Goal: Information Seeking & Learning: Check status

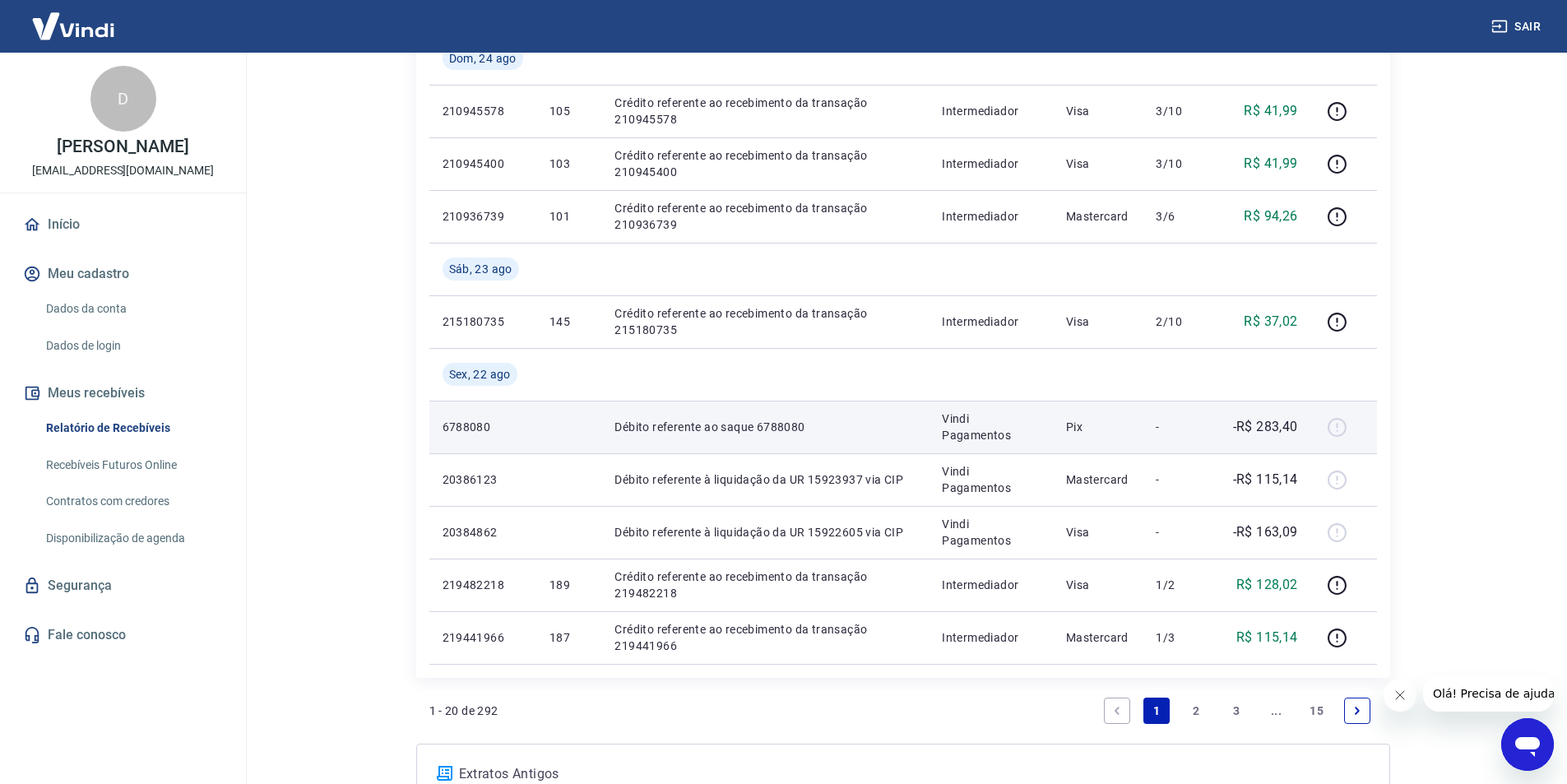
scroll to position [1069, 0]
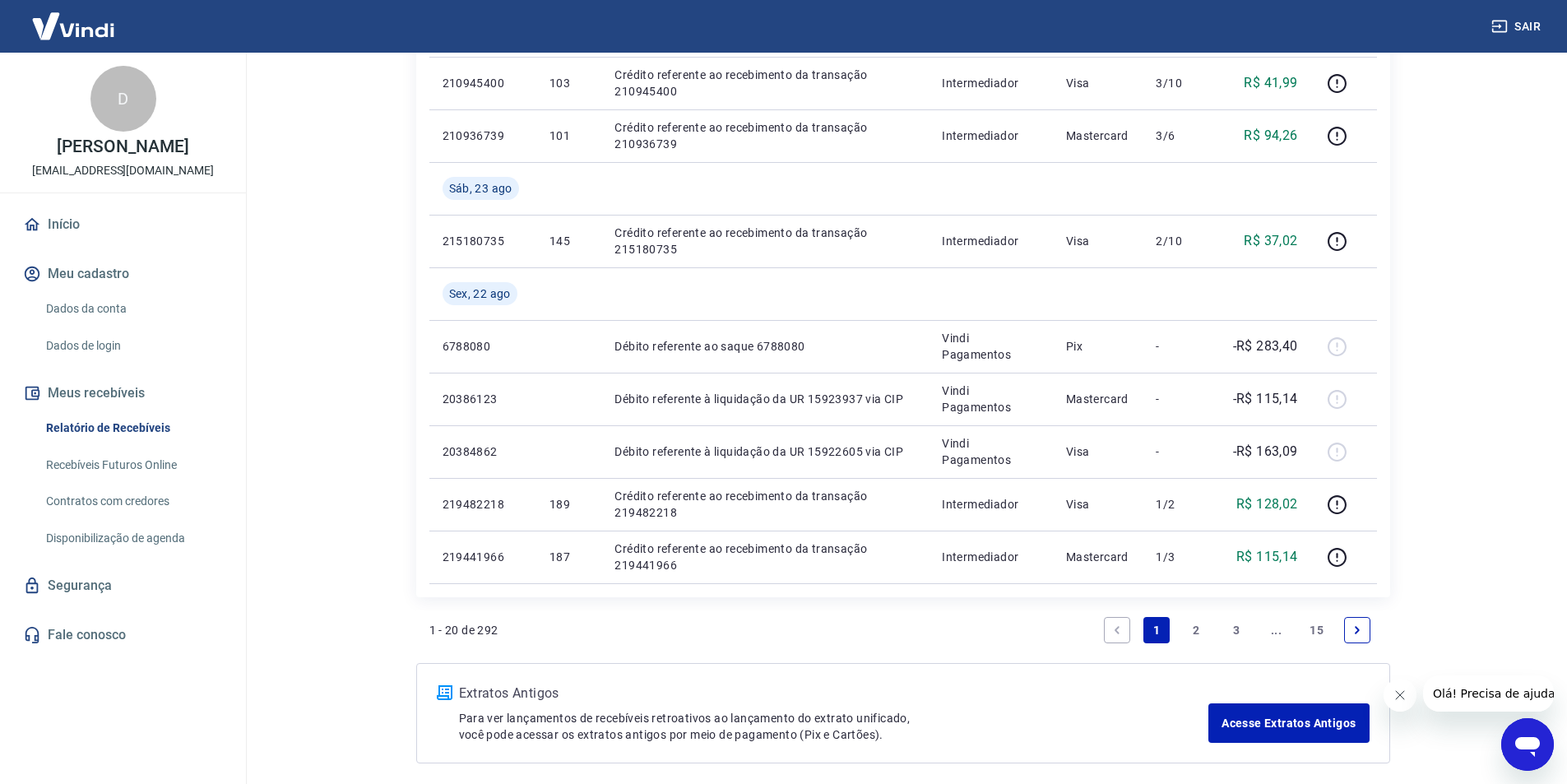
click at [1195, 632] on link "2" at bounding box center [1196, 629] width 26 height 26
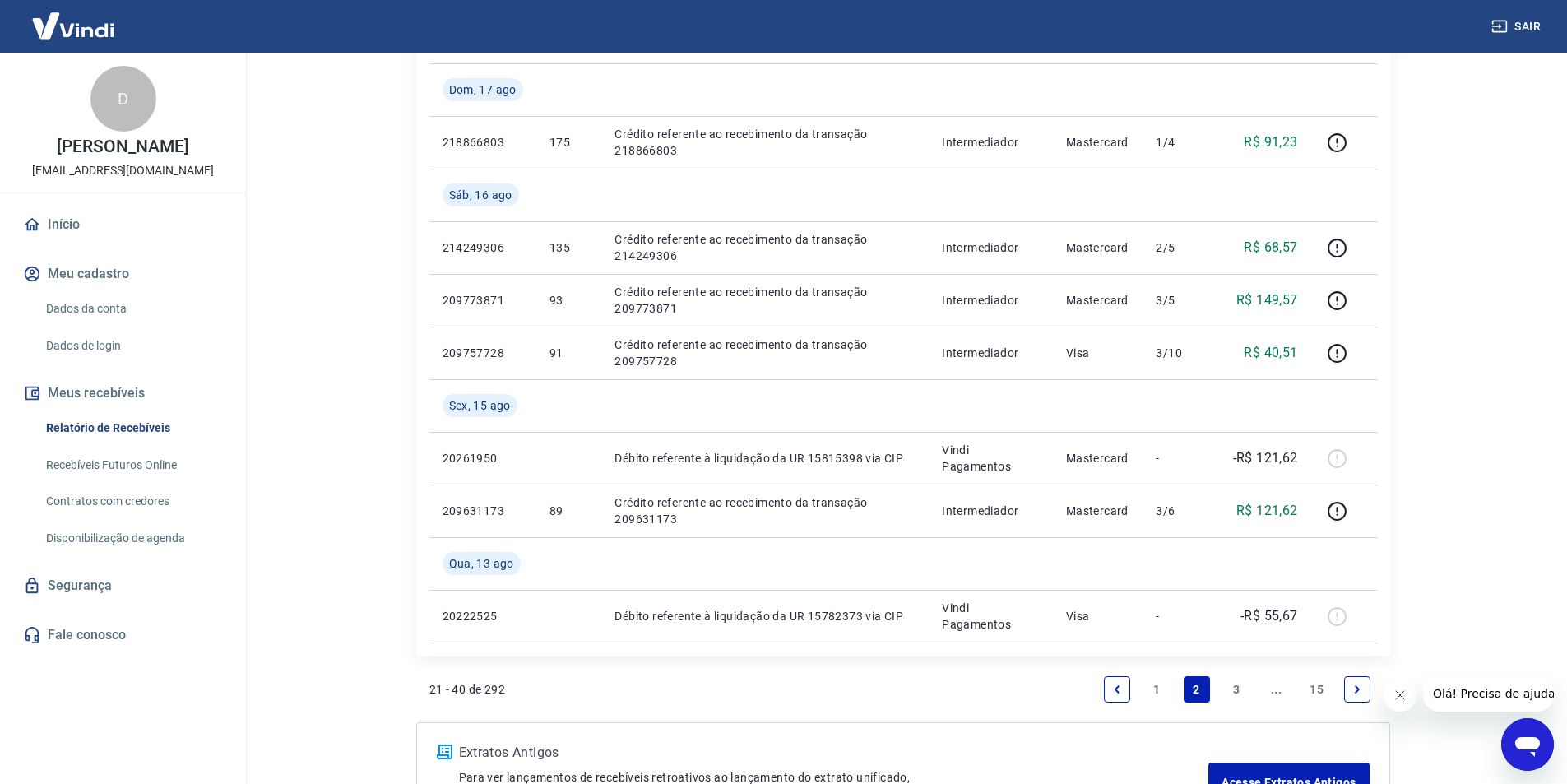
scroll to position [1349, 0]
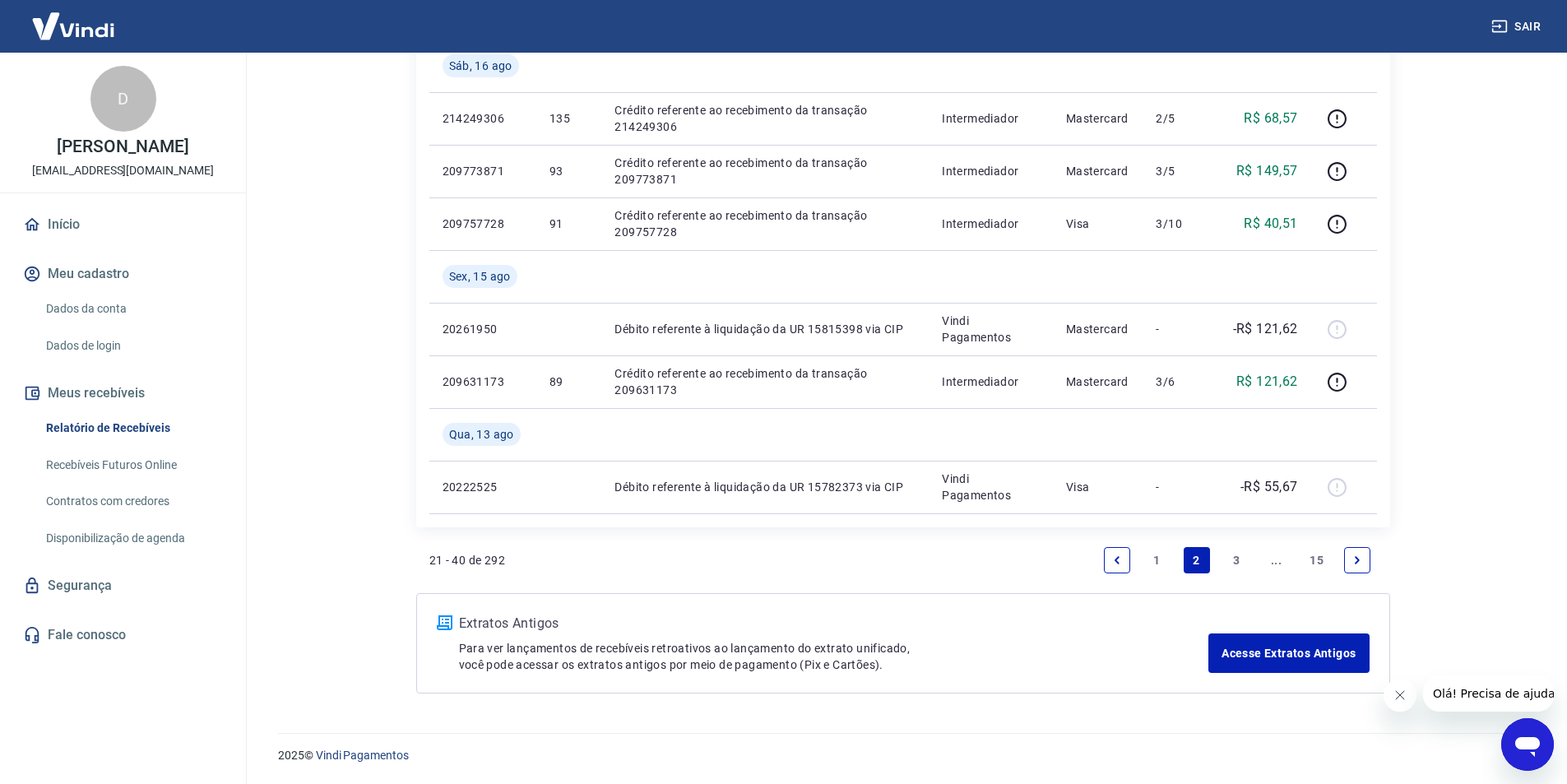
click at [1151, 557] on link "1" at bounding box center [1156, 559] width 26 height 26
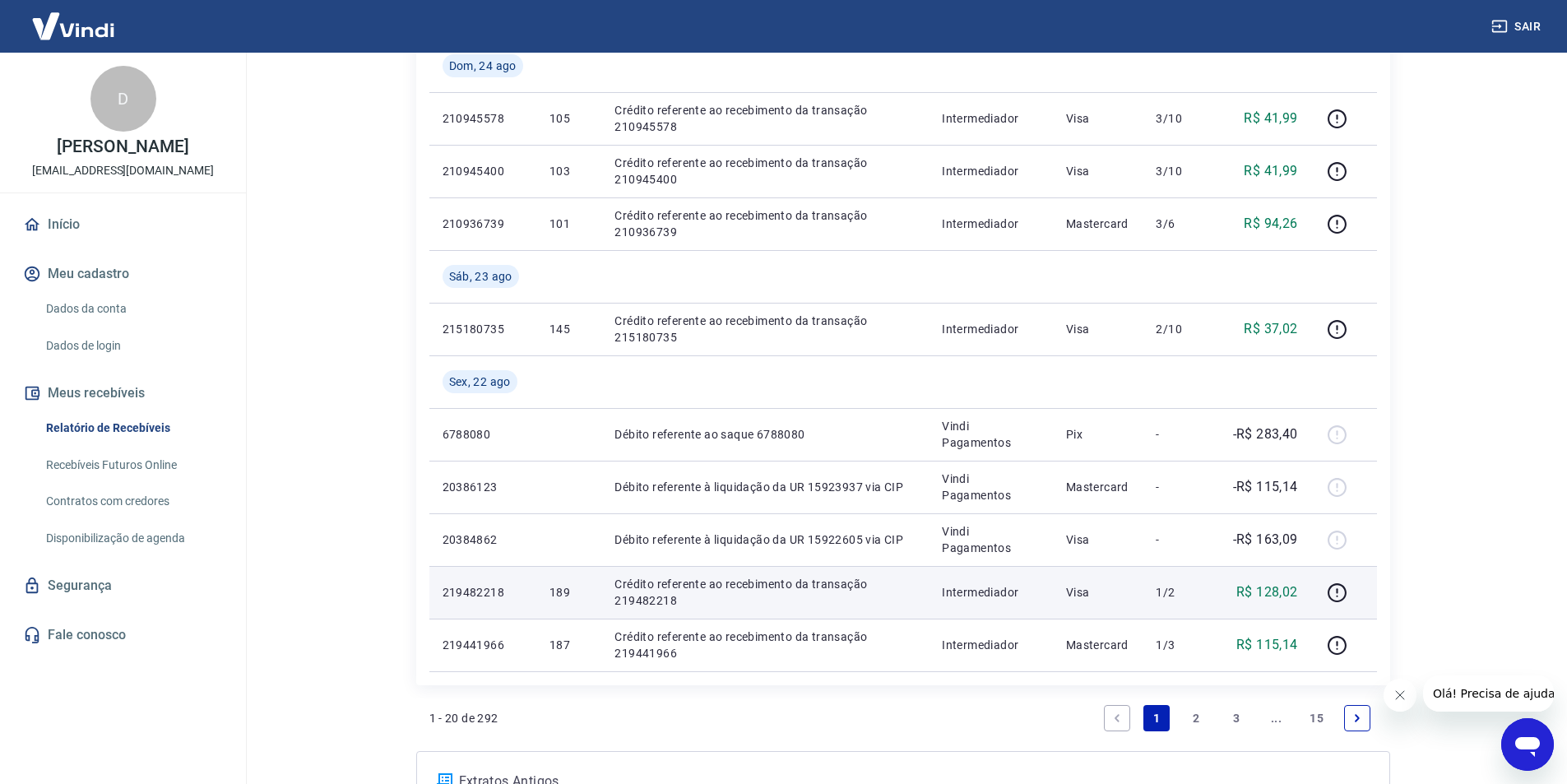
scroll to position [1139, 0]
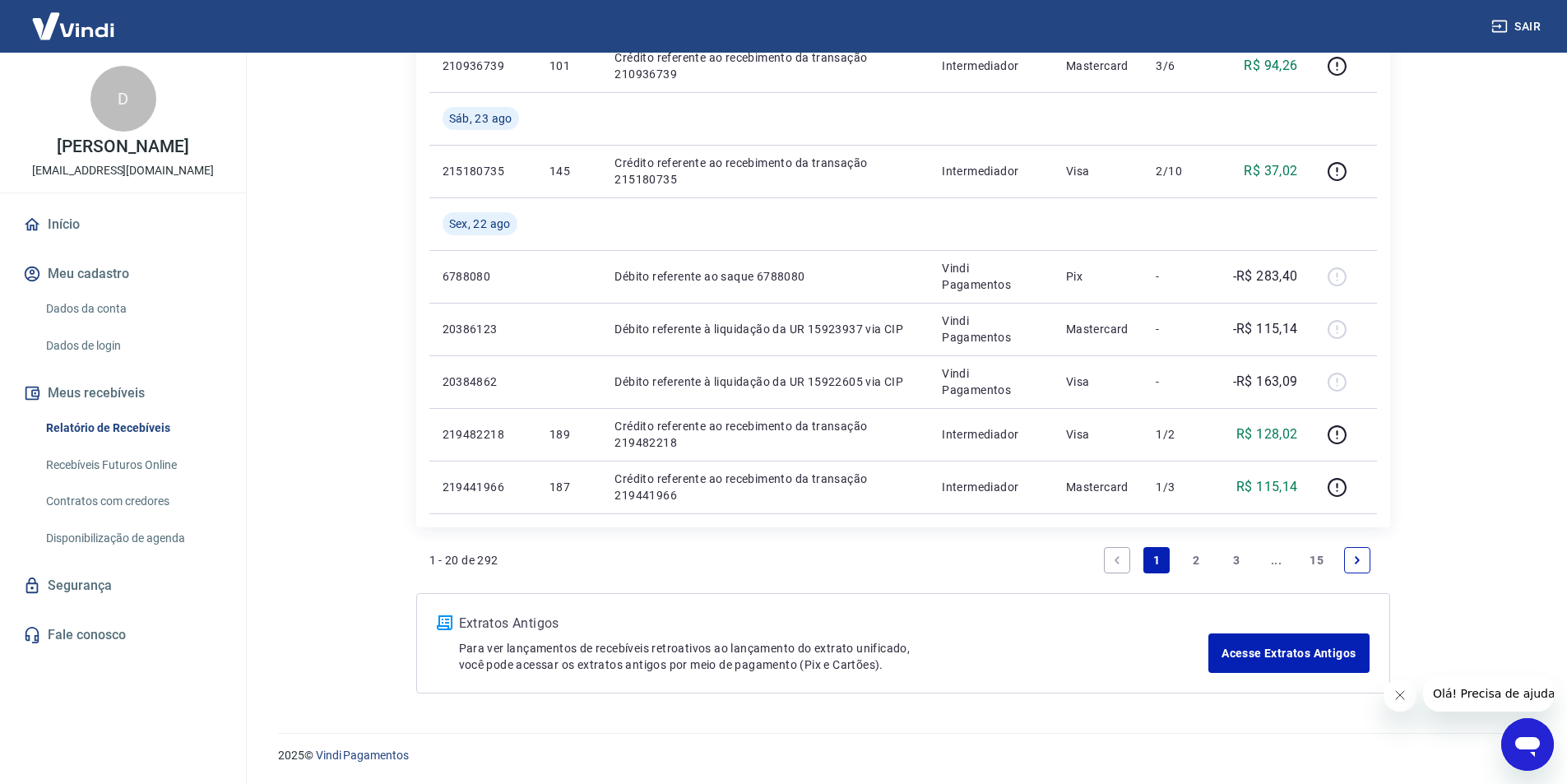
click at [1198, 558] on link "2" at bounding box center [1196, 559] width 26 height 26
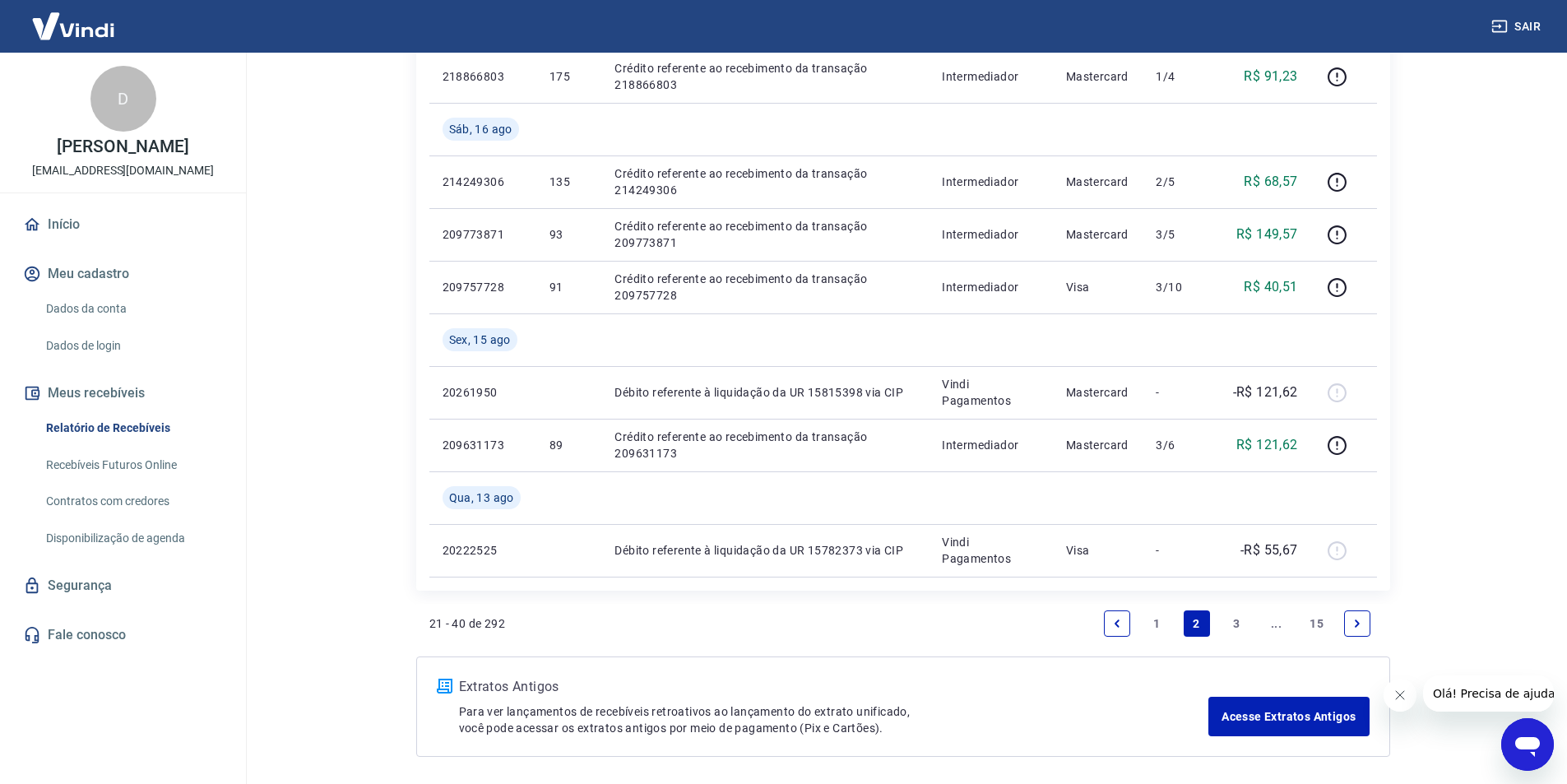
scroll to position [1349, 0]
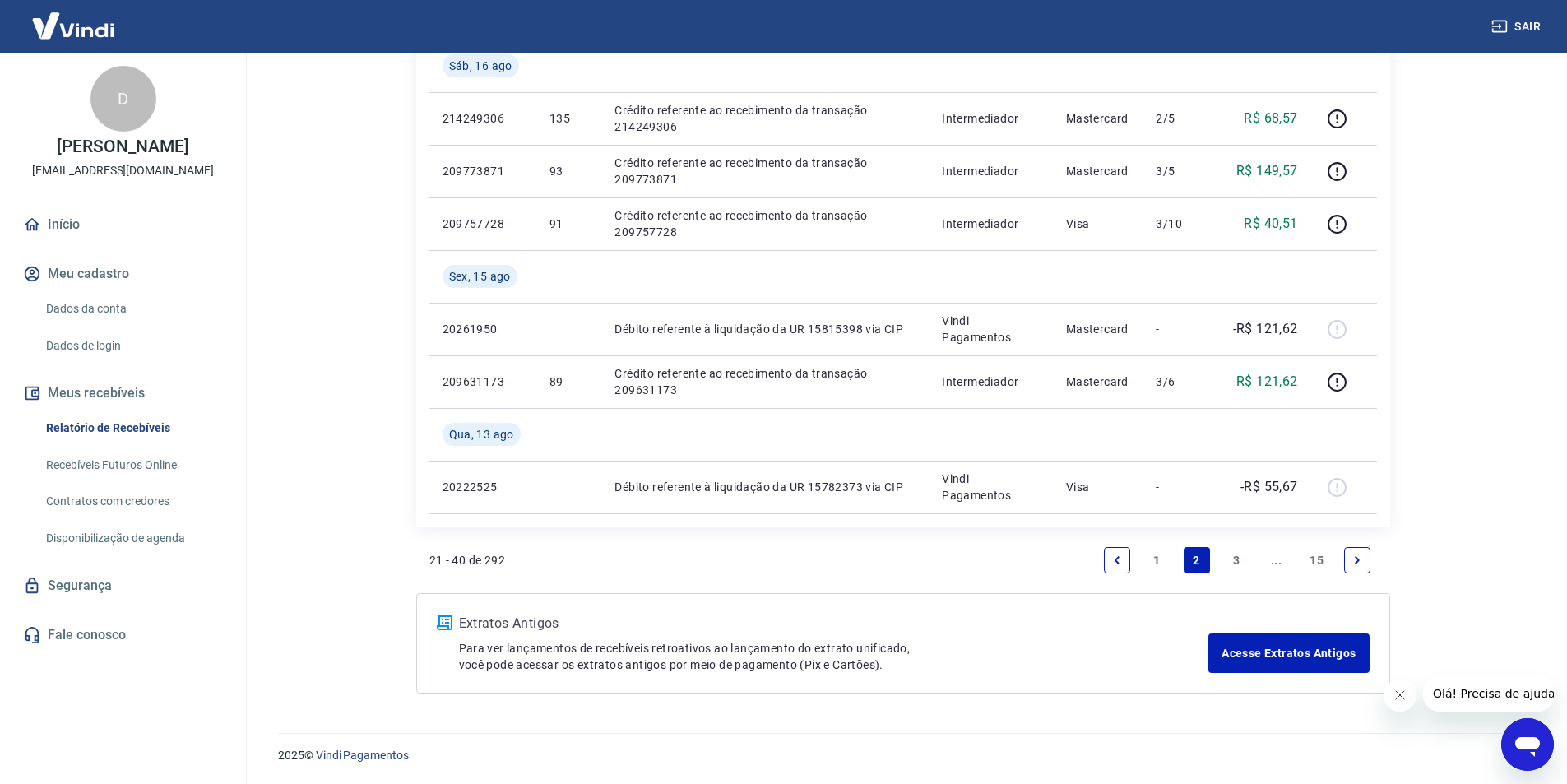
click at [1153, 560] on link "1" at bounding box center [1156, 559] width 26 height 26
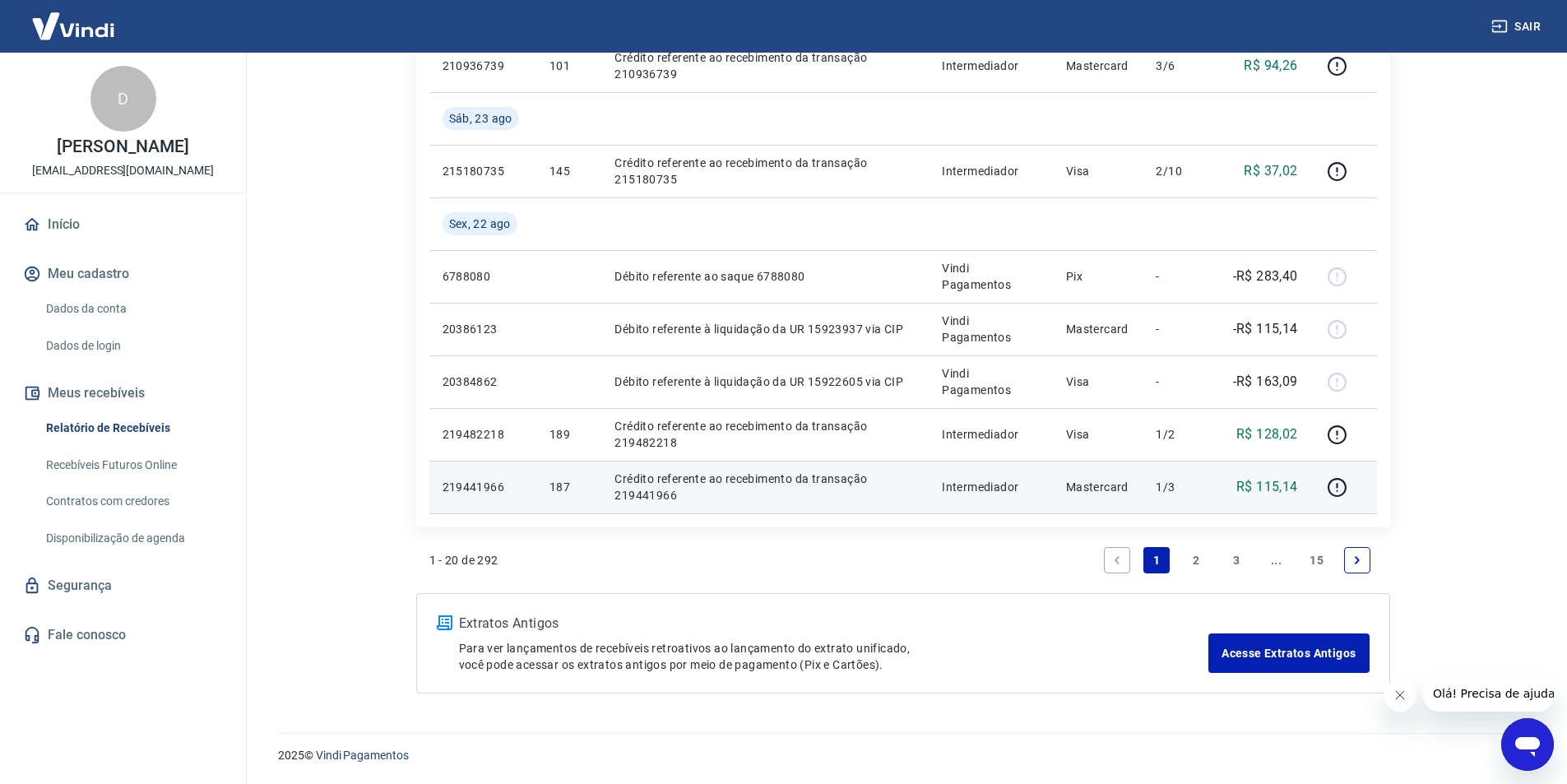
scroll to position [1057, 0]
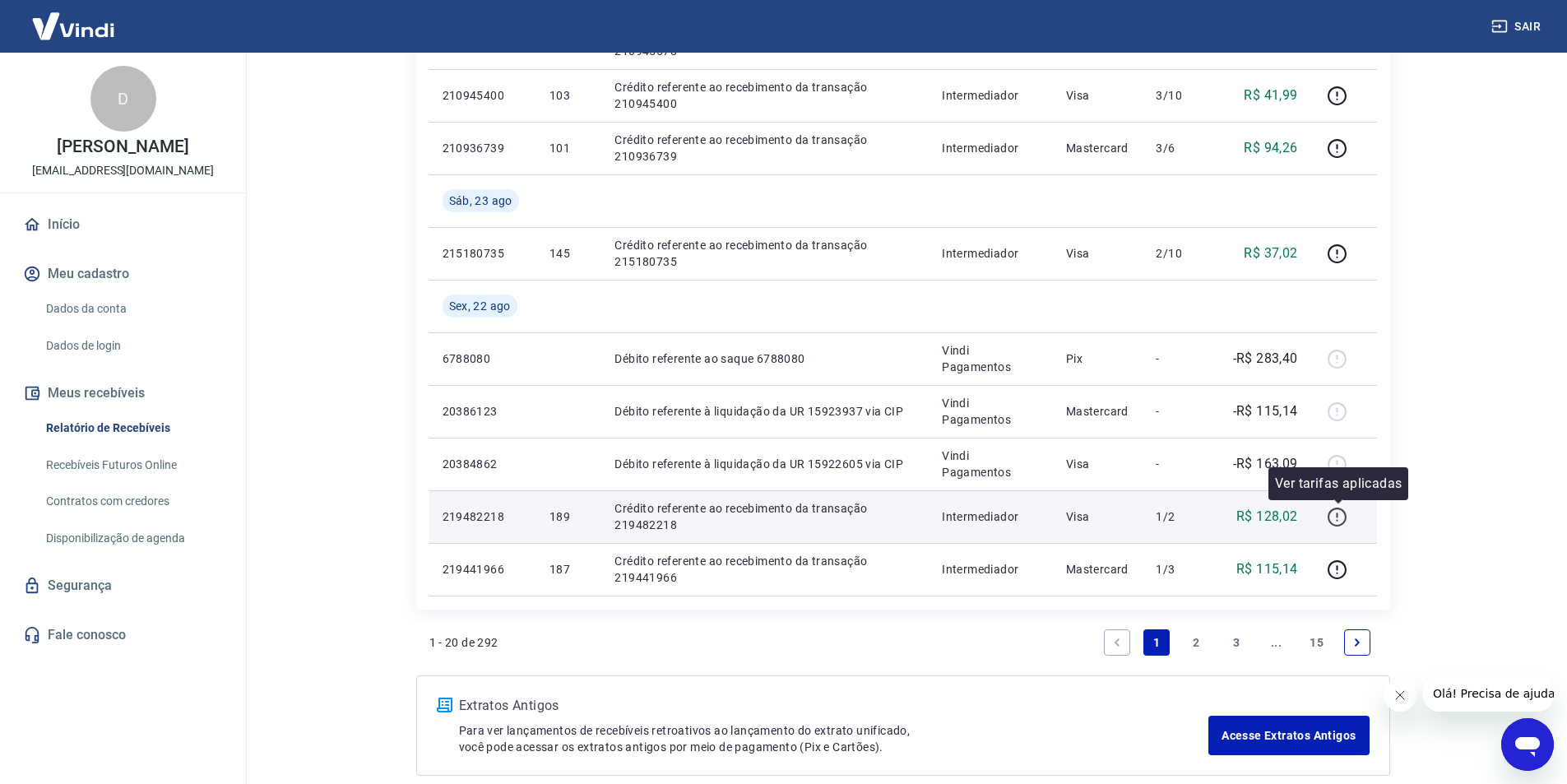
click at [1341, 514] on icon "button" at bounding box center [1337, 517] width 20 height 20
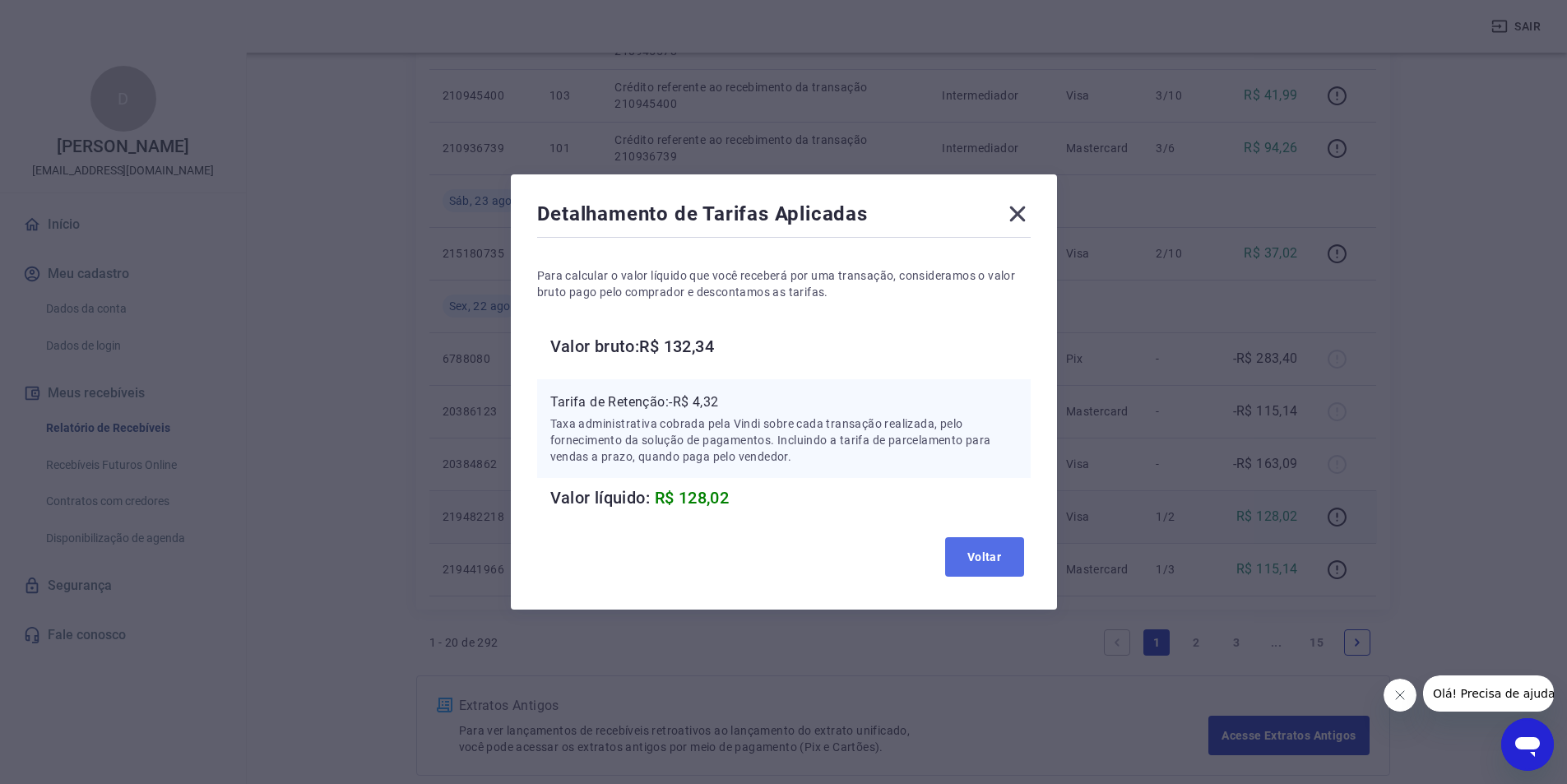
click at [1009, 557] on button "Voltar" at bounding box center [985, 557] width 79 height 40
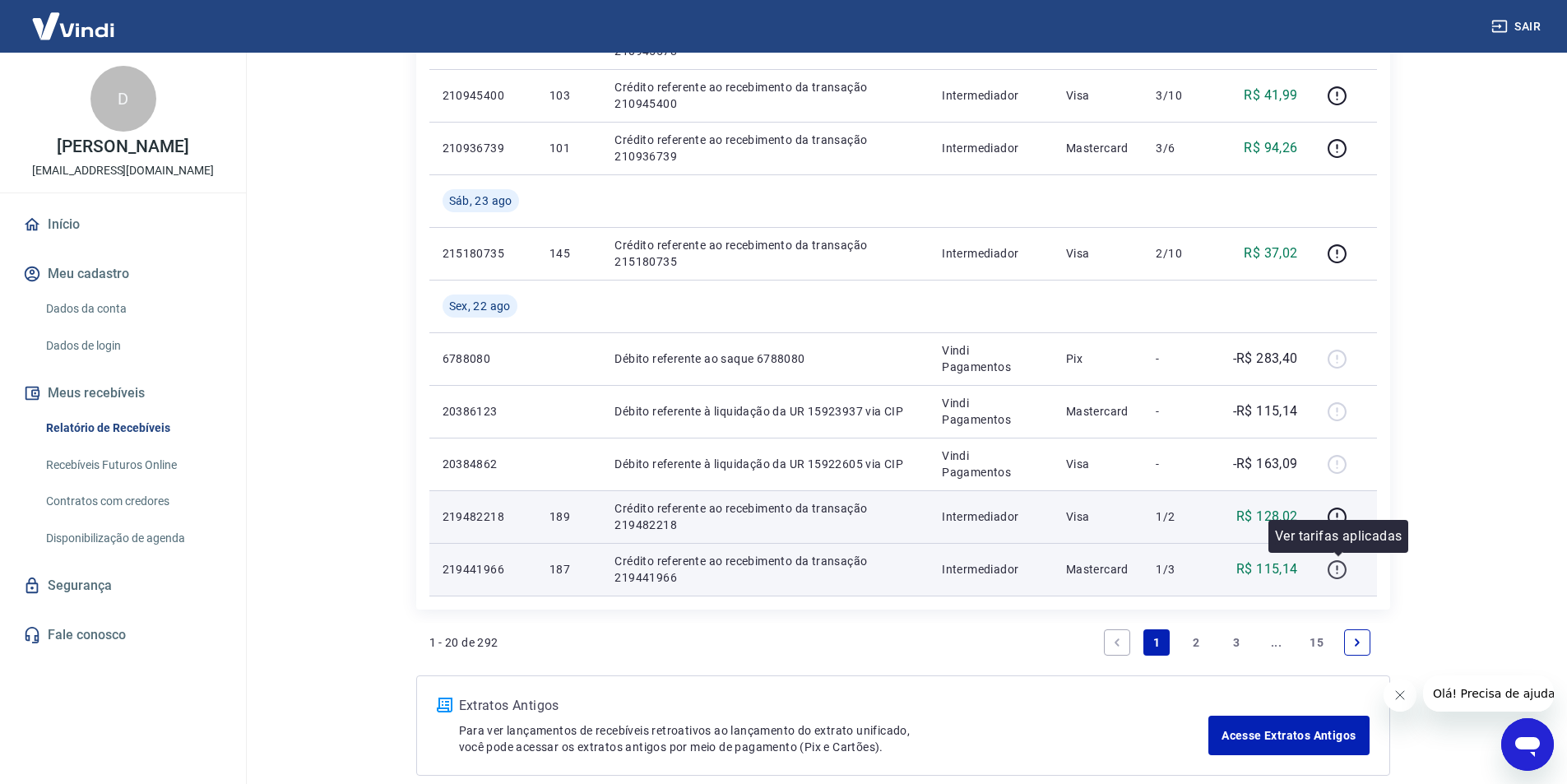
click at [1339, 569] on icon "button" at bounding box center [1337, 569] width 20 height 20
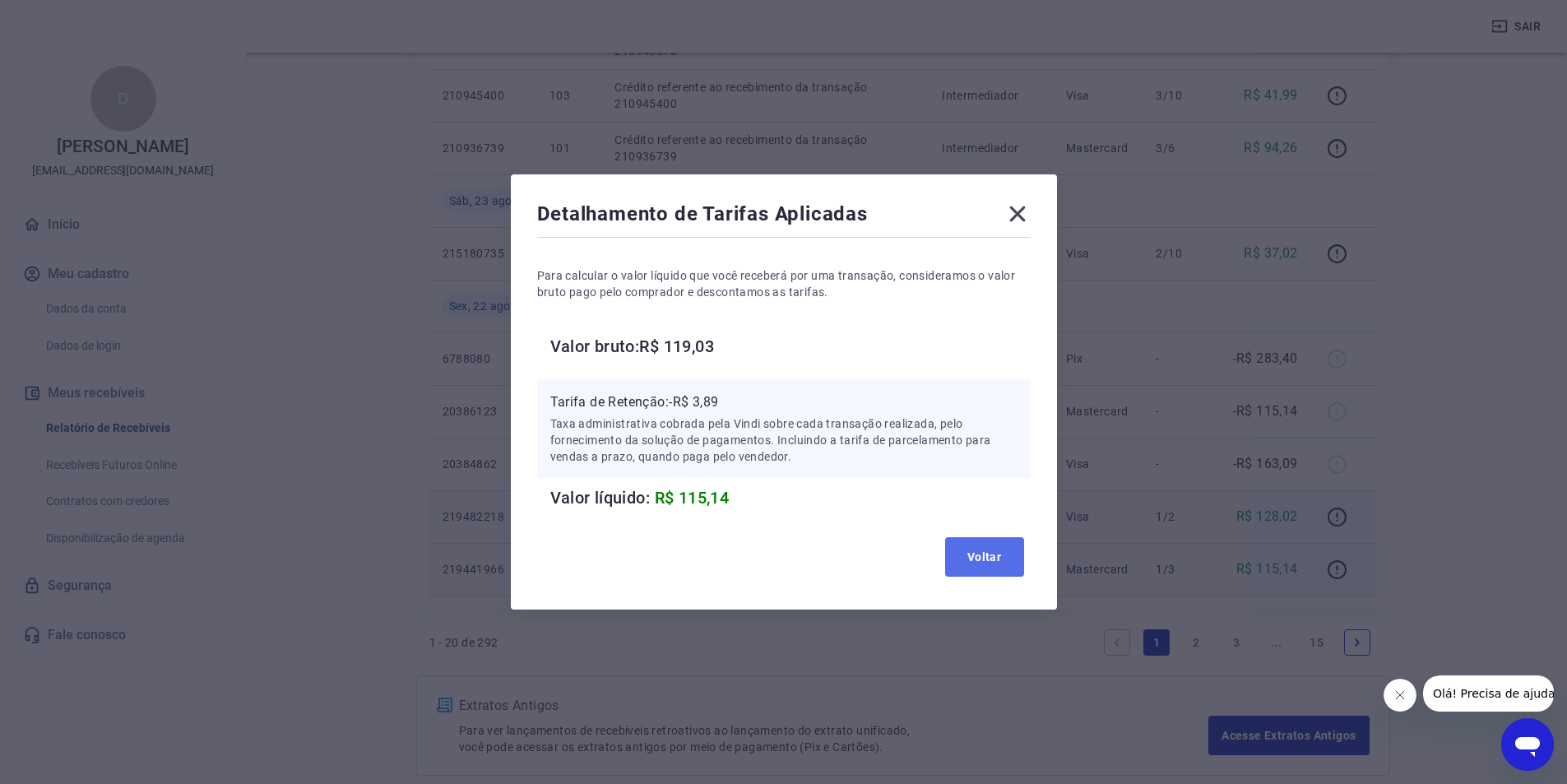
click at [1010, 554] on button "Voltar" at bounding box center [985, 557] width 79 height 40
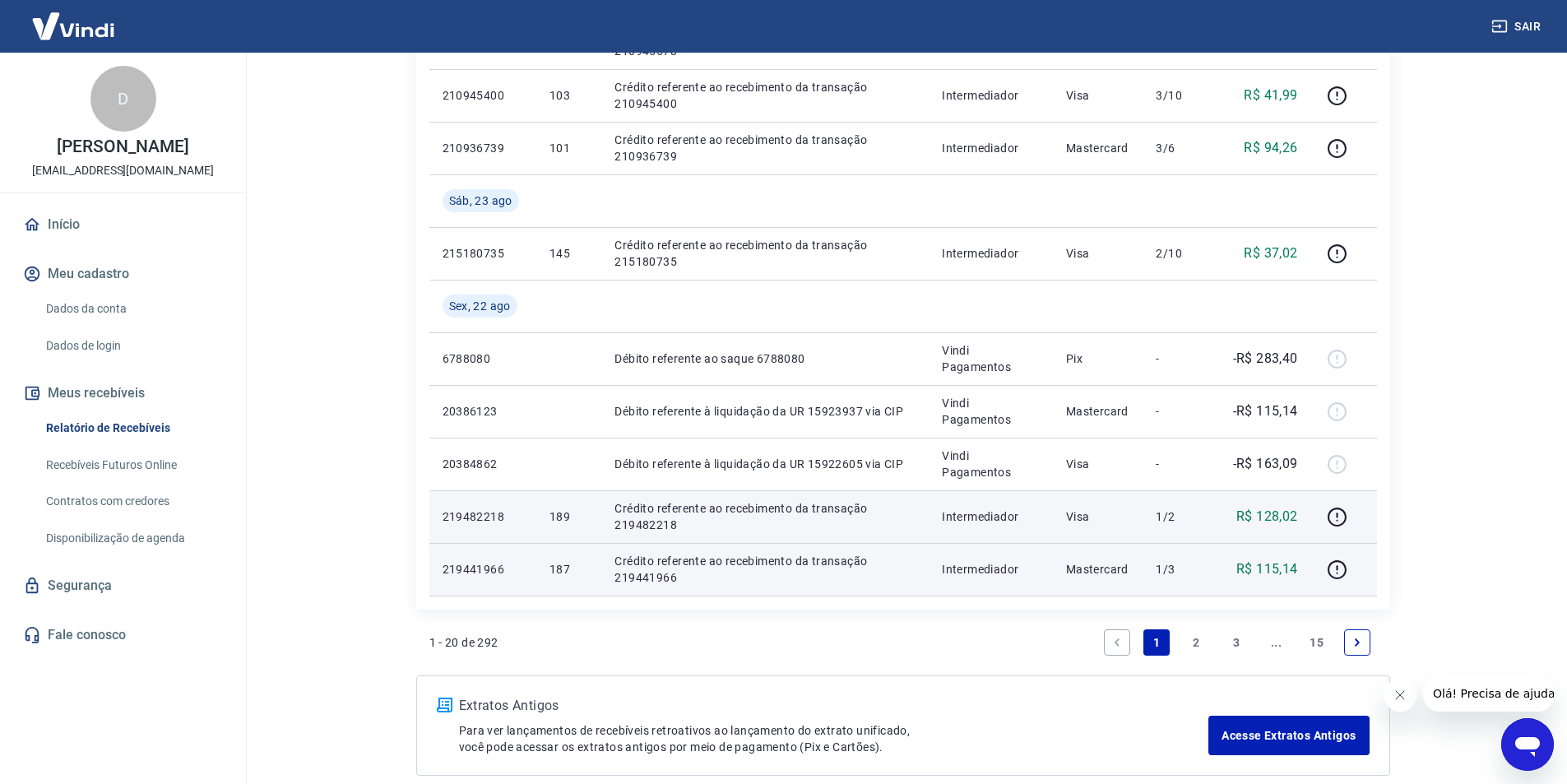
click at [1194, 643] on link "2" at bounding box center [1196, 642] width 26 height 26
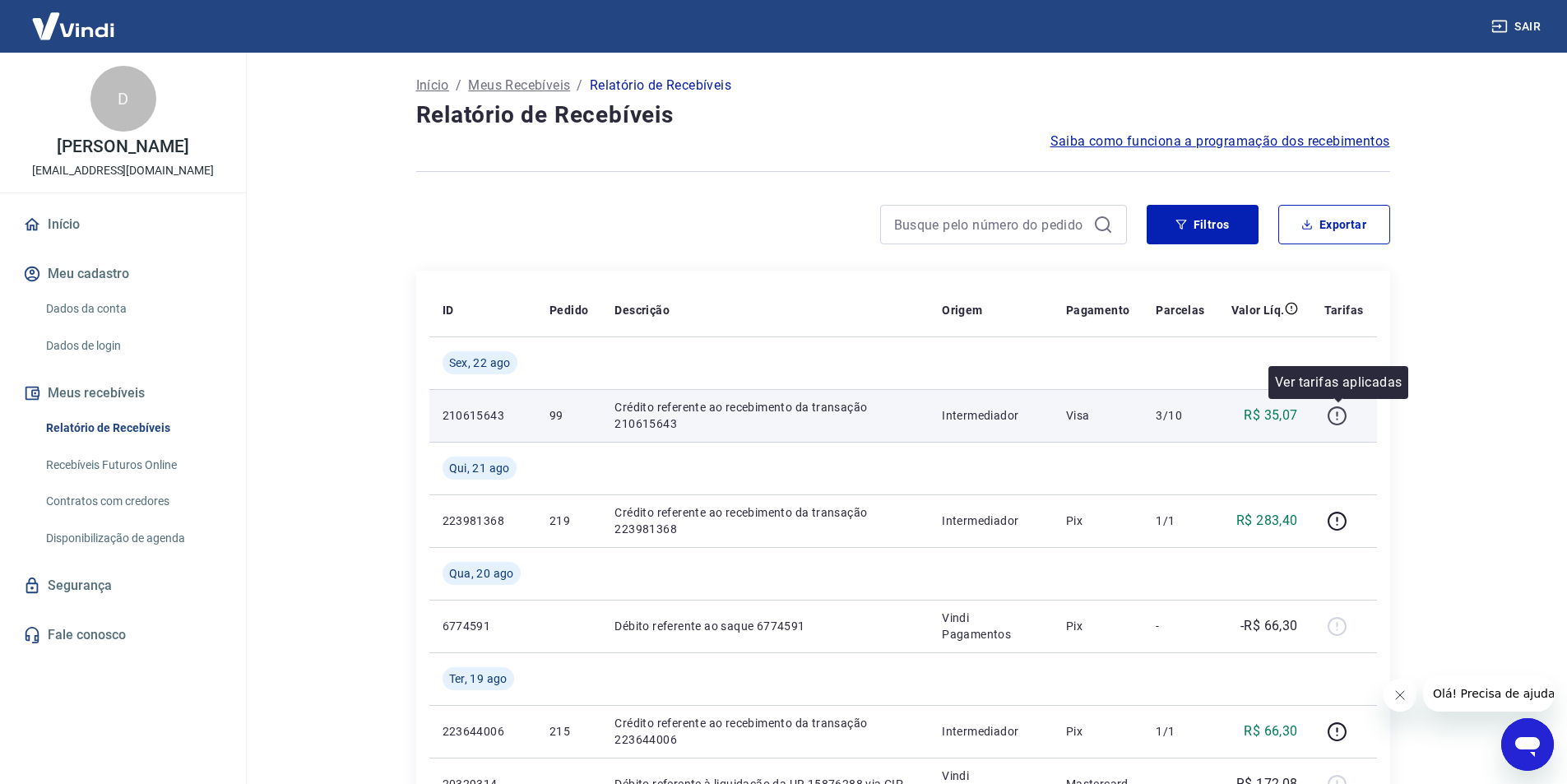
click at [1338, 416] on icon "button" at bounding box center [1337, 415] width 20 height 20
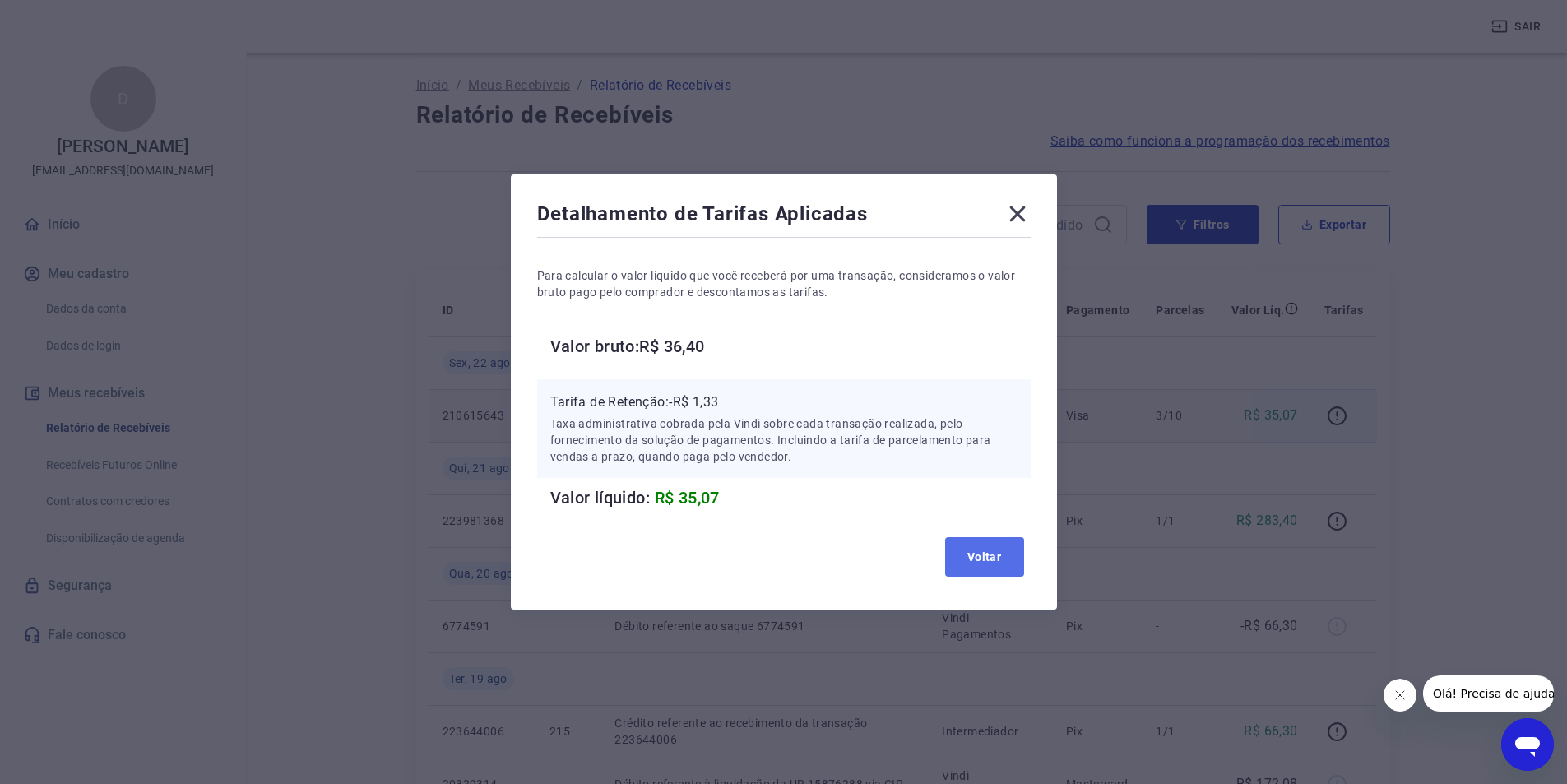
click at [1000, 556] on button "Voltar" at bounding box center [985, 557] width 79 height 40
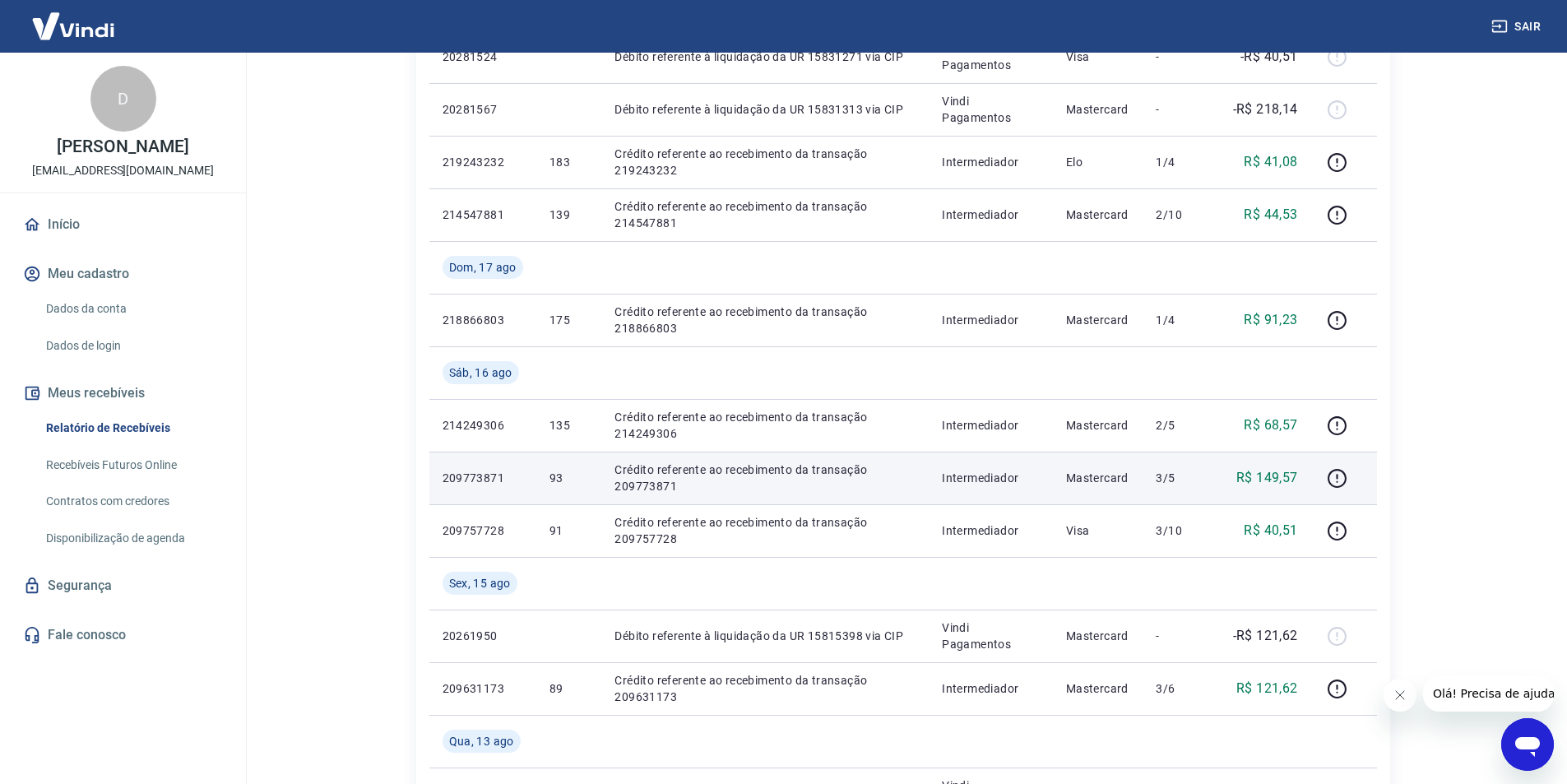
scroll to position [1349, 0]
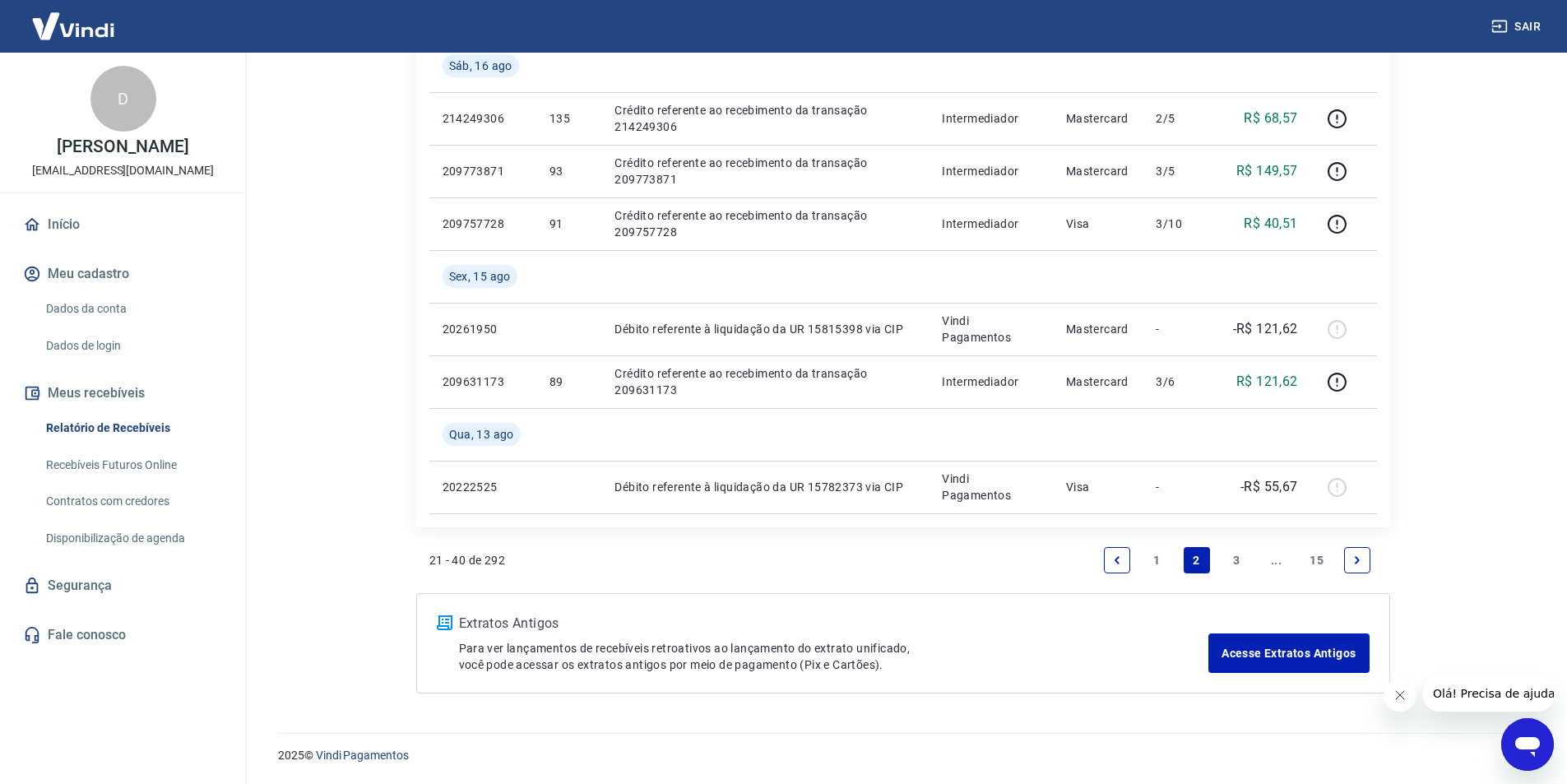
click at [1158, 561] on link "1" at bounding box center [1156, 559] width 26 height 26
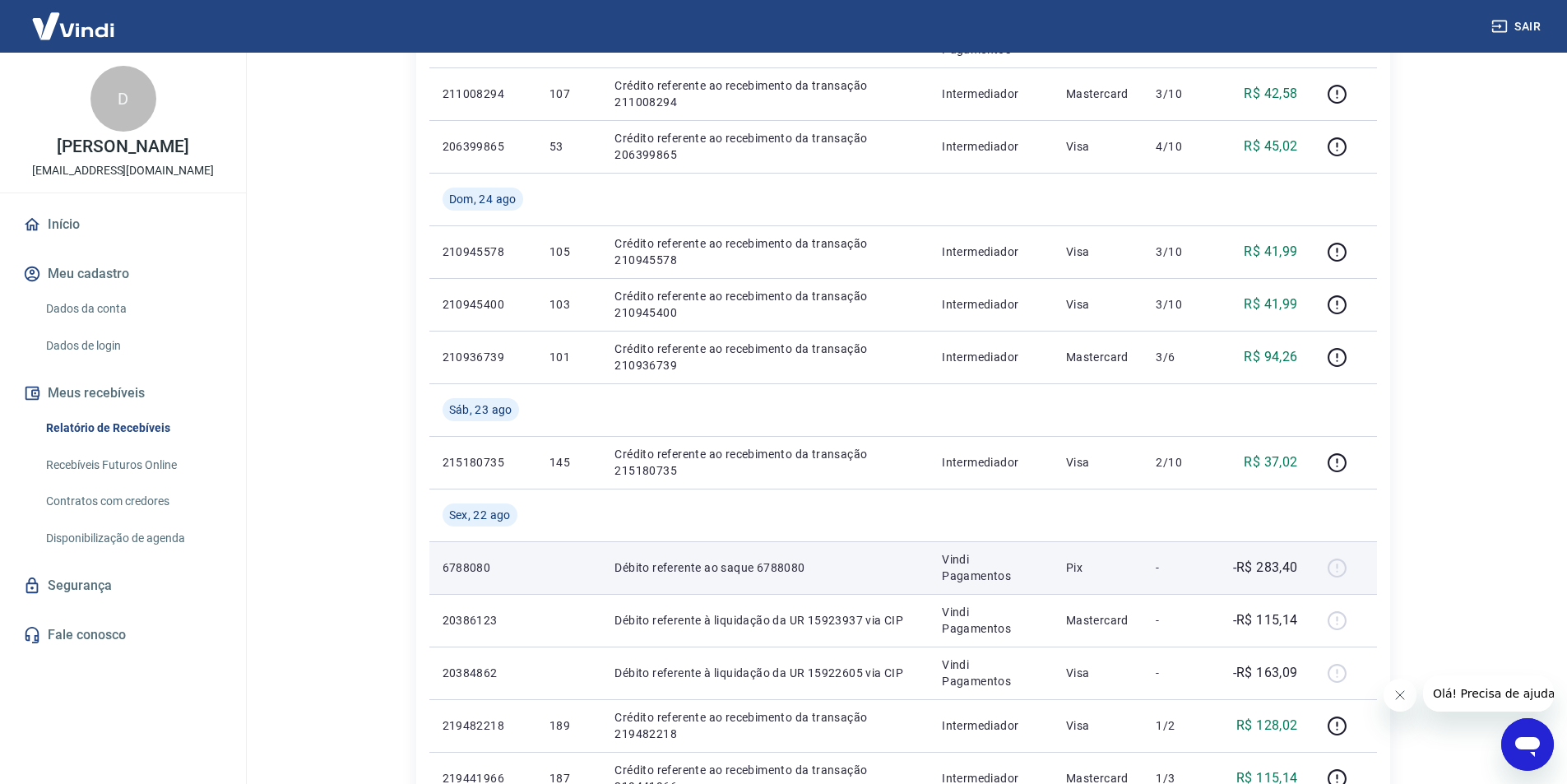
scroll to position [1139, 0]
